Goal: Manage account settings

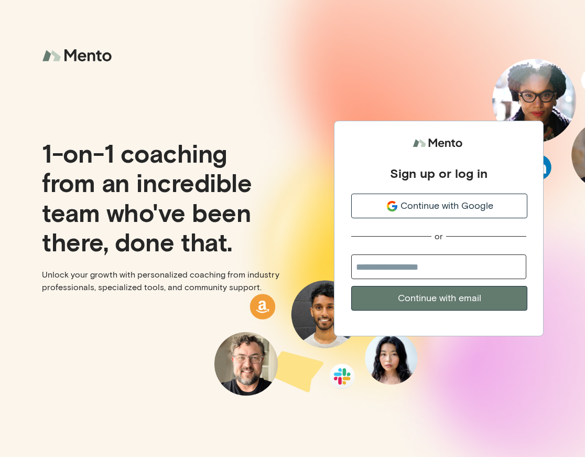
type input "**********"
click at [439, 298] on button "Continue with email" at bounding box center [439, 298] width 176 height 25
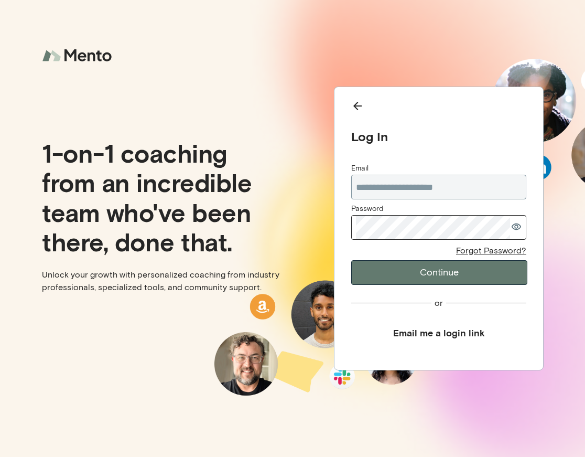
click at [439, 272] on button "Continue" at bounding box center [439, 272] width 176 height 25
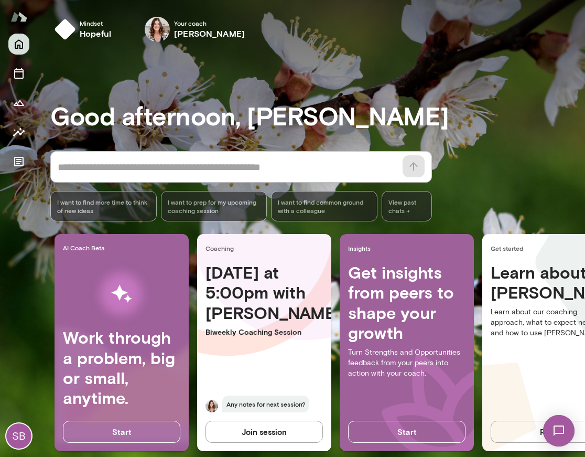
click at [29, 438] on div "SB" at bounding box center [18, 435] width 25 height 25
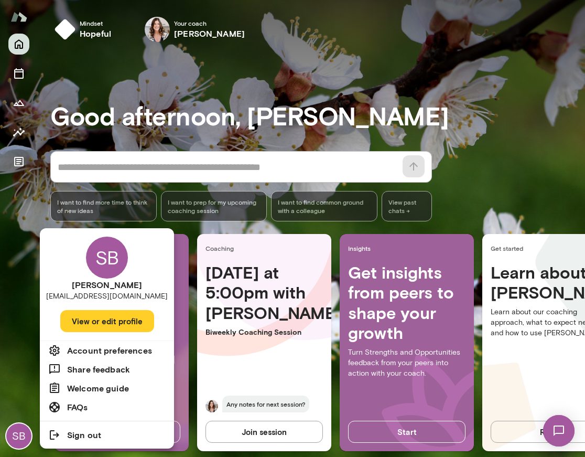
click at [114, 317] on button "View or edit profile" at bounding box center [107, 321] width 94 height 22
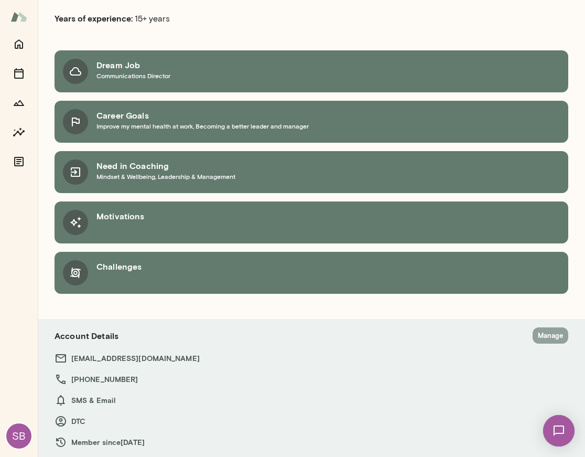
click at [546, 333] on button "Manage" at bounding box center [551, 335] width 36 height 16
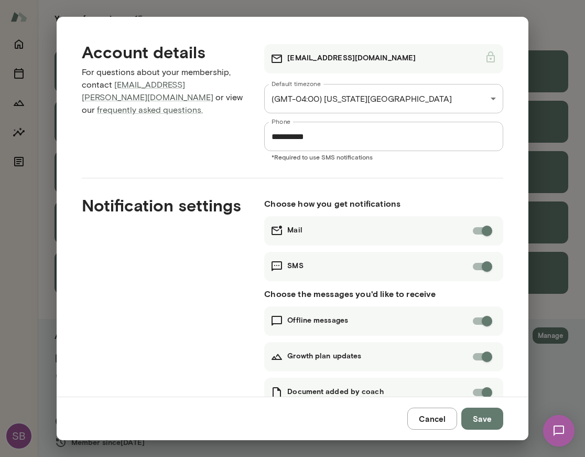
click at [322, 58] on h6 "[EMAIL_ADDRESS][DOMAIN_NAME]" at bounding box center [351, 58] width 128 height 13
click at [427, 417] on button "Cancel" at bounding box center [432, 418] width 50 height 22
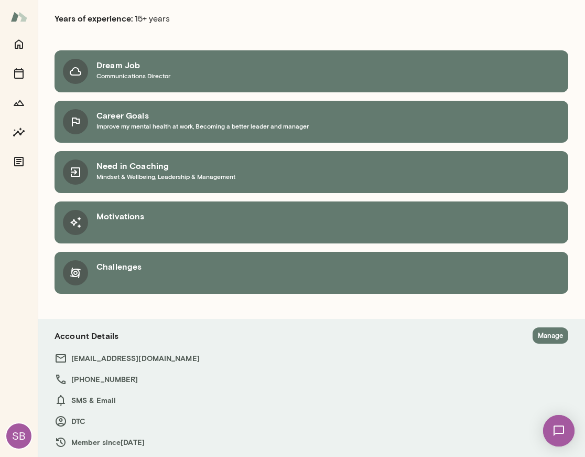
click at [561, 339] on button "Manage" at bounding box center [551, 335] width 36 height 16
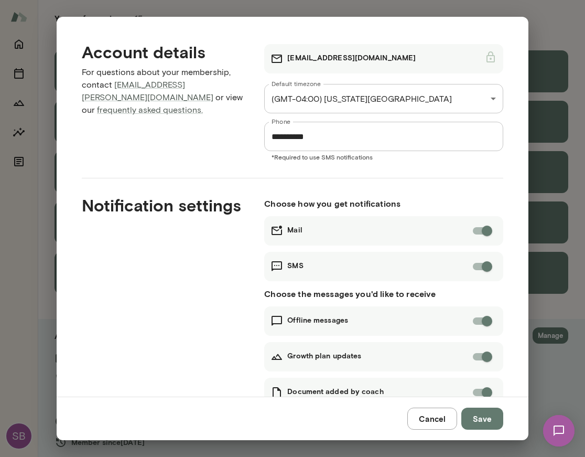
click at [335, 57] on h6 "[EMAIL_ADDRESS][DOMAIN_NAME]" at bounding box center [351, 58] width 128 height 13
drag, startPoint x: 334, startPoint y: 59, endPoint x: 304, endPoint y: 58, distance: 30.4
click at [329, 59] on h6 "[EMAIL_ADDRESS][DOMAIN_NAME]" at bounding box center [351, 58] width 128 height 13
click at [272, 58] on icon at bounding box center [276, 58] width 13 height 13
drag, startPoint x: 279, startPoint y: 59, endPoint x: 414, endPoint y: 60, distance: 135.3
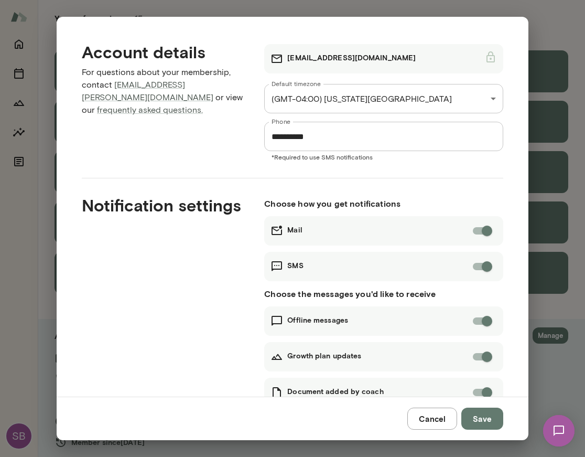
click at [284, 59] on div "[EMAIL_ADDRESS][DOMAIN_NAME]" at bounding box center [342, 58] width 145 height 13
click at [493, 57] on icon at bounding box center [490, 57] width 13 height 13
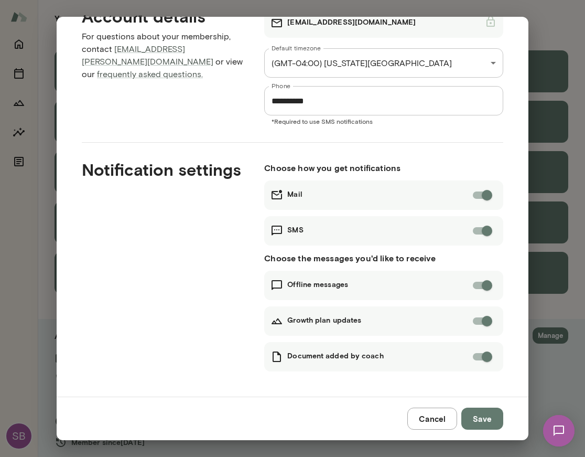
scroll to position [36, 0]
click at [431, 416] on button "Cancel" at bounding box center [432, 418] width 50 height 22
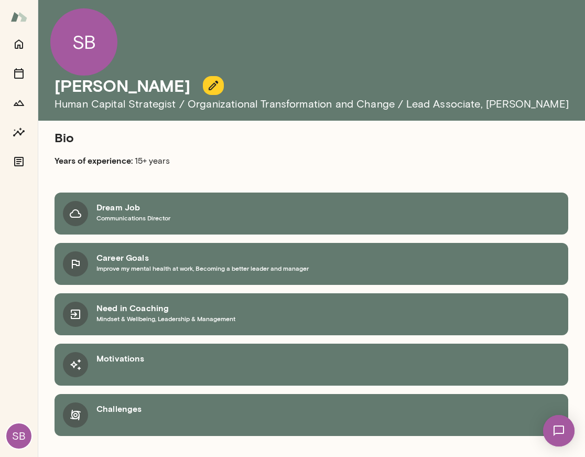
scroll to position [0, 0]
click at [17, 41] on icon "Home" at bounding box center [19, 44] width 8 height 9
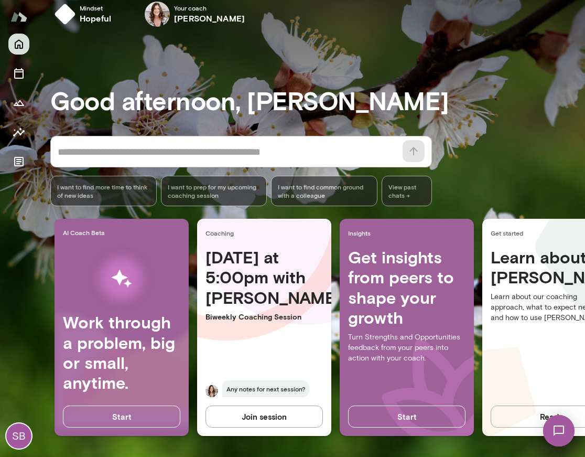
scroll to position [15, 0]
click at [554, 434] on img at bounding box center [558, 430] width 43 height 43
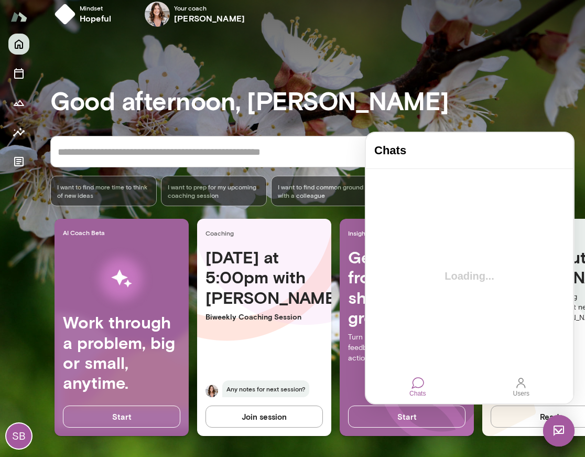
scroll to position [0, 0]
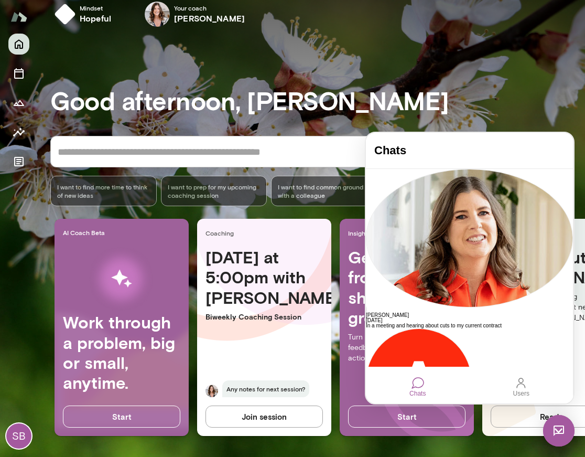
click at [30, 217] on div "SB" at bounding box center [19, 245] width 38 height 423
drag, startPoint x: 562, startPoint y: 436, endPoint x: 558, endPoint y: 429, distance: 8.0
click at [562, 436] on img at bounding box center [558, 430] width 31 height 31
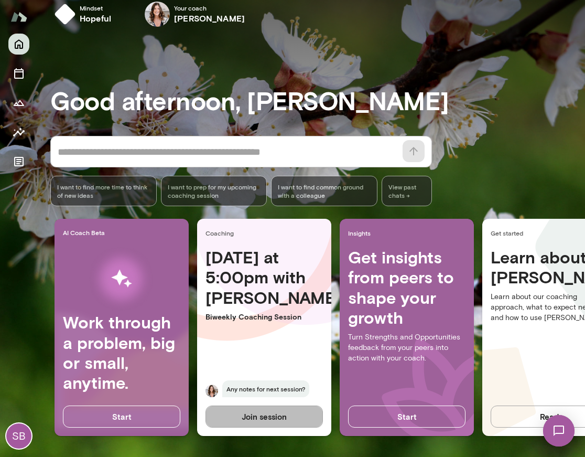
click at [248, 418] on button "Join session" at bounding box center [263, 416] width 117 height 22
